Goal: Obtain resource: Obtain resource

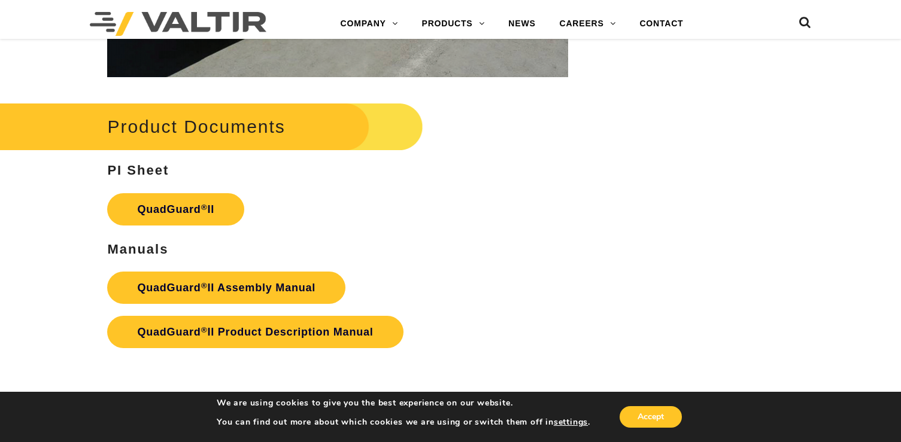
scroll to position [2454, 0]
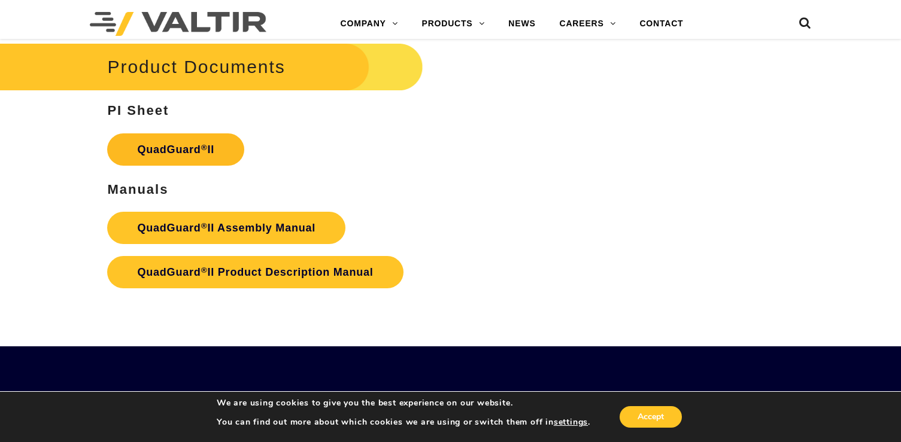
click at [188, 133] on link "QuadGuard ® II" at bounding box center [175, 149] width 137 height 32
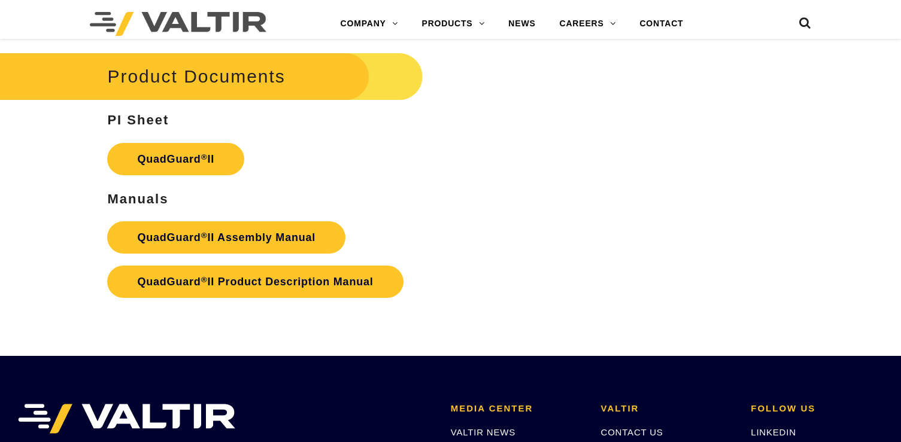
scroll to position [2454, 0]
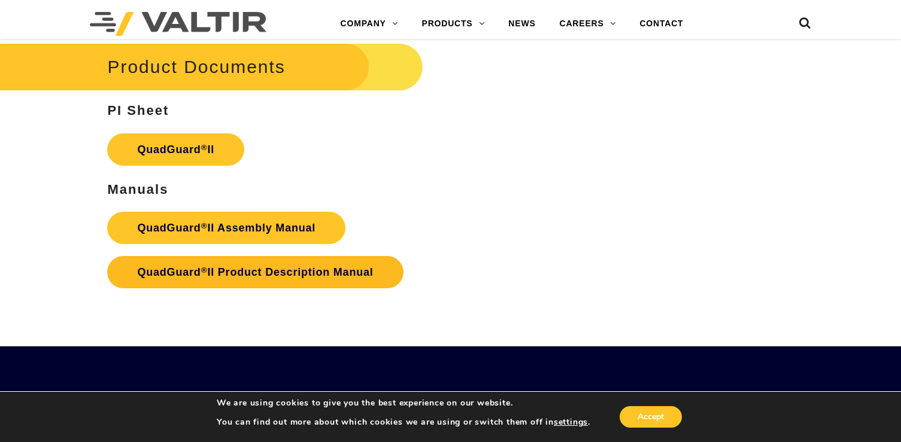
click at [214, 266] on strong "QuadGuard ® II Product Description Manual" at bounding box center [255, 272] width 236 height 12
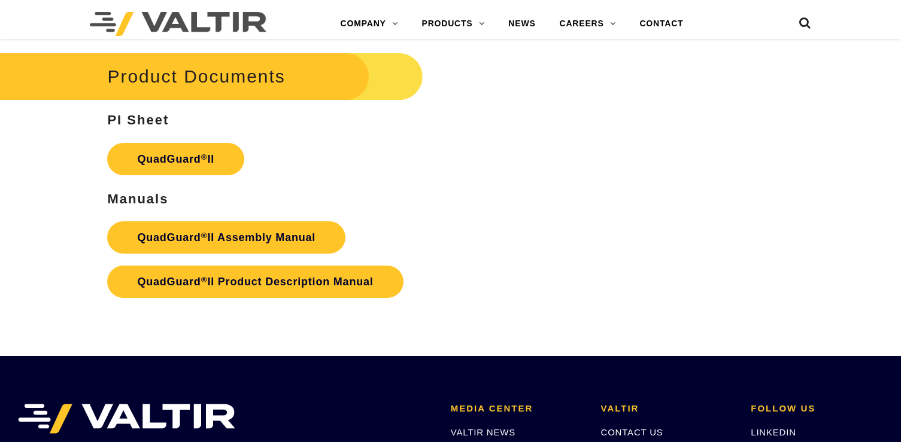
scroll to position [2454, 0]
